Goal: Information Seeking & Learning: Learn about a topic

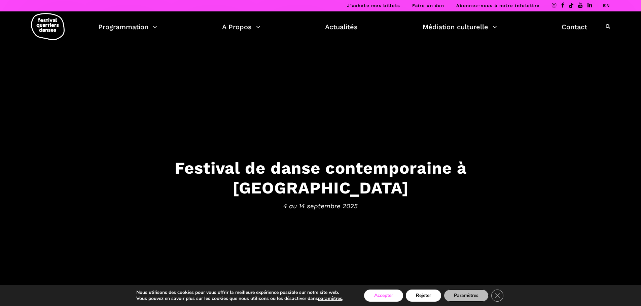
click at [384, 293] on button "Accepter" at bounding box center [383, 296] width 39 height 12
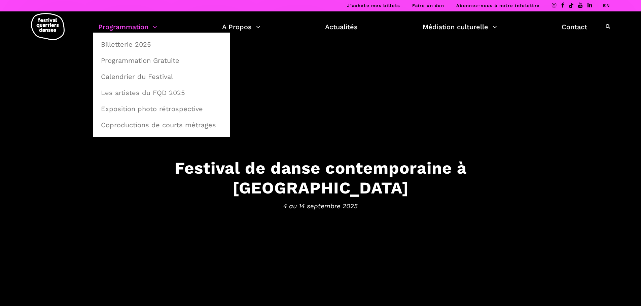
click at [141, 26] on link "Programmation" at bounding box center [127, 26] width 59 height 11
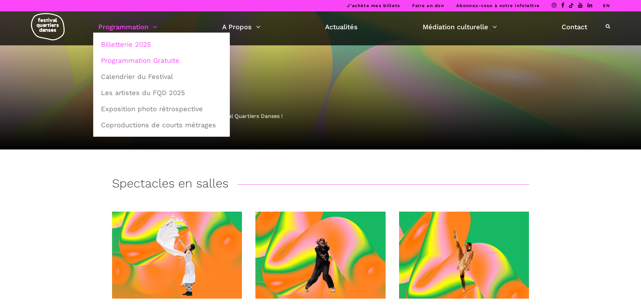
click at [150, 62] on link "Programmation Gratuite" at bounding box center [161, 60] width 129 height 15
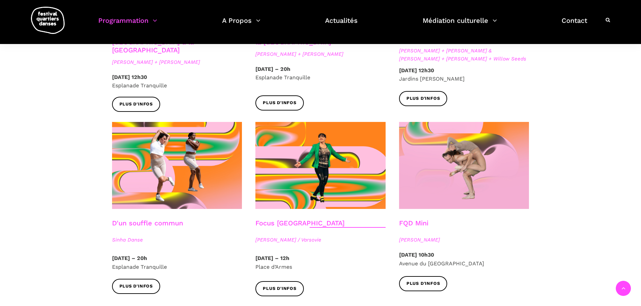
scroll to position [673, 0]
